Goal: Communication & Community: Answer question/provide support

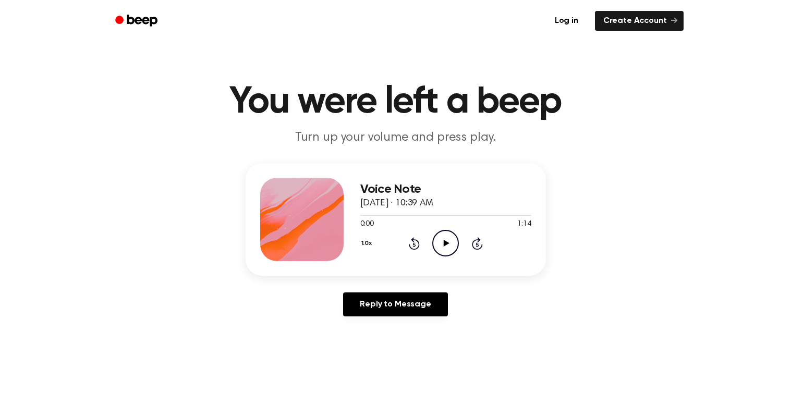
click at [444, 249] on icon "Play Audio" at bounding box center [445, 243] width 27 height 27
click at [447, 246] on icon at bounding box center [445, 243] width 5 height 7
click at [439, 306] on link "Reply to Message" at bounding box center [395, 305] width 104 height 24
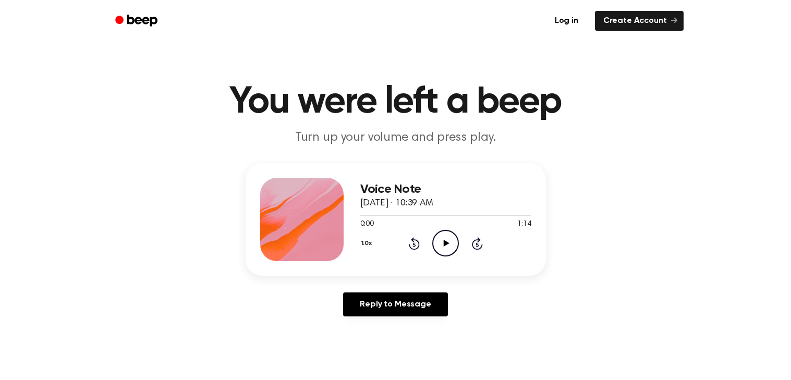
click at [452, 246] on icon "Play Audio" at bounding box center [445, 243] width 27 height 27
click at [448, 248] on icon "Pause Audio" at bounding box center [445, 243] width 27 height 27
click at [442, 252] on icon "Play Audio" at bounding box center [445, 243] width 27 height 27
click at [454, 247] on icon "Play Audio" at bounding box center [445, 243] width 27 height 27
